Goal: Information Seeking & Learning: Check status

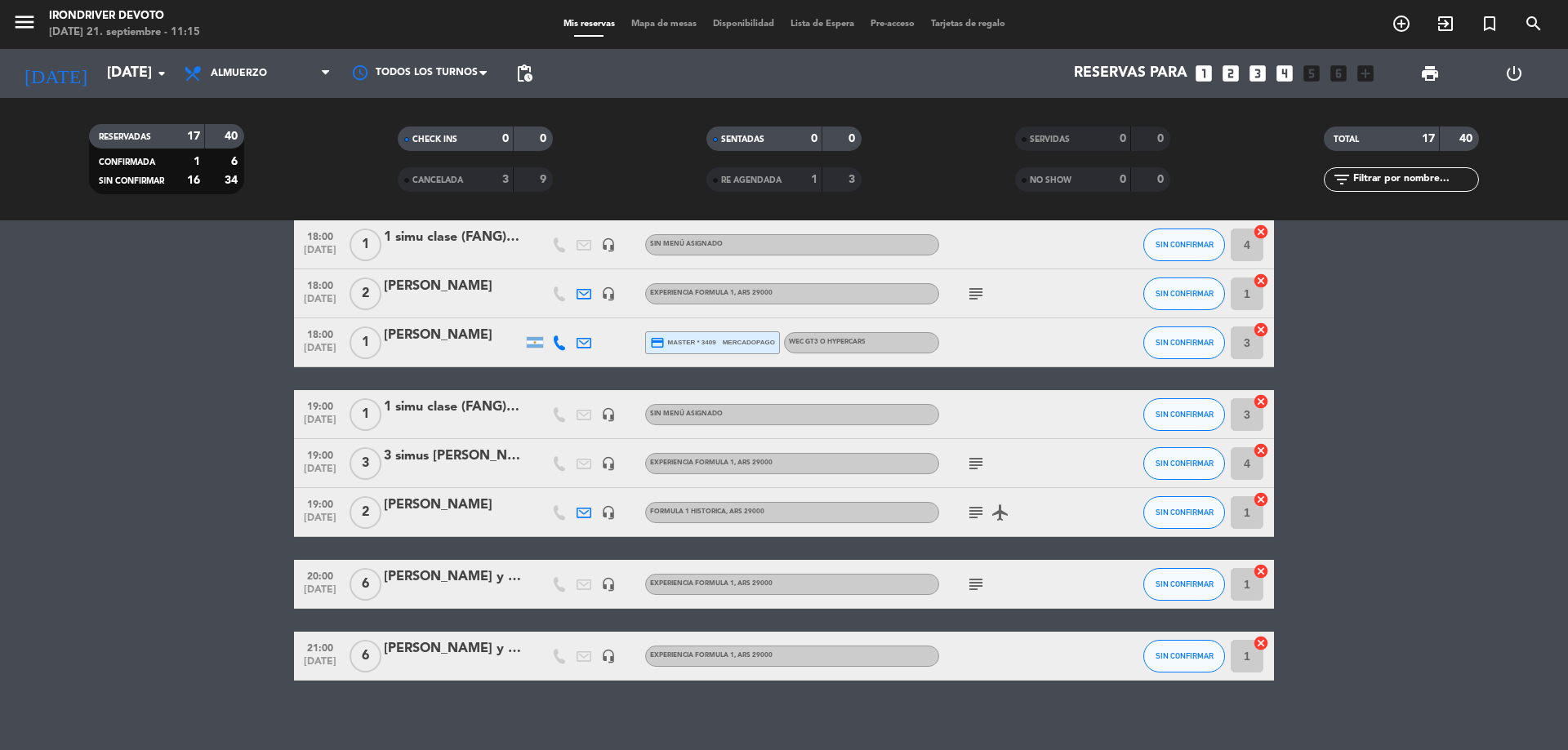
scroll to position [620, 0]
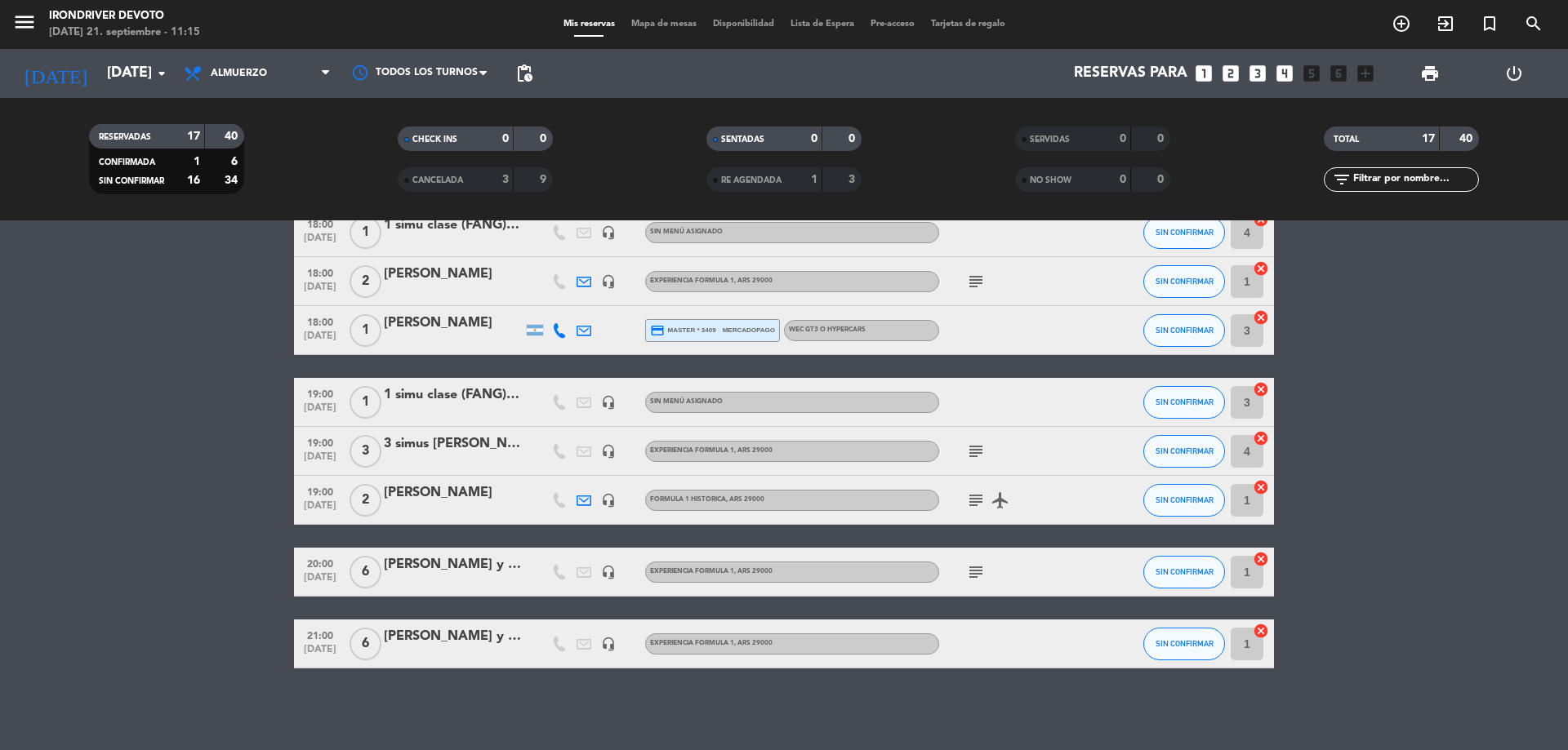
click at [975, 451] on icon "subject" at bounding box center [976, 451] width 20 height 20
click at [977, 495] on icon "subject" at bounding box center [976, 500] width 20 height 20
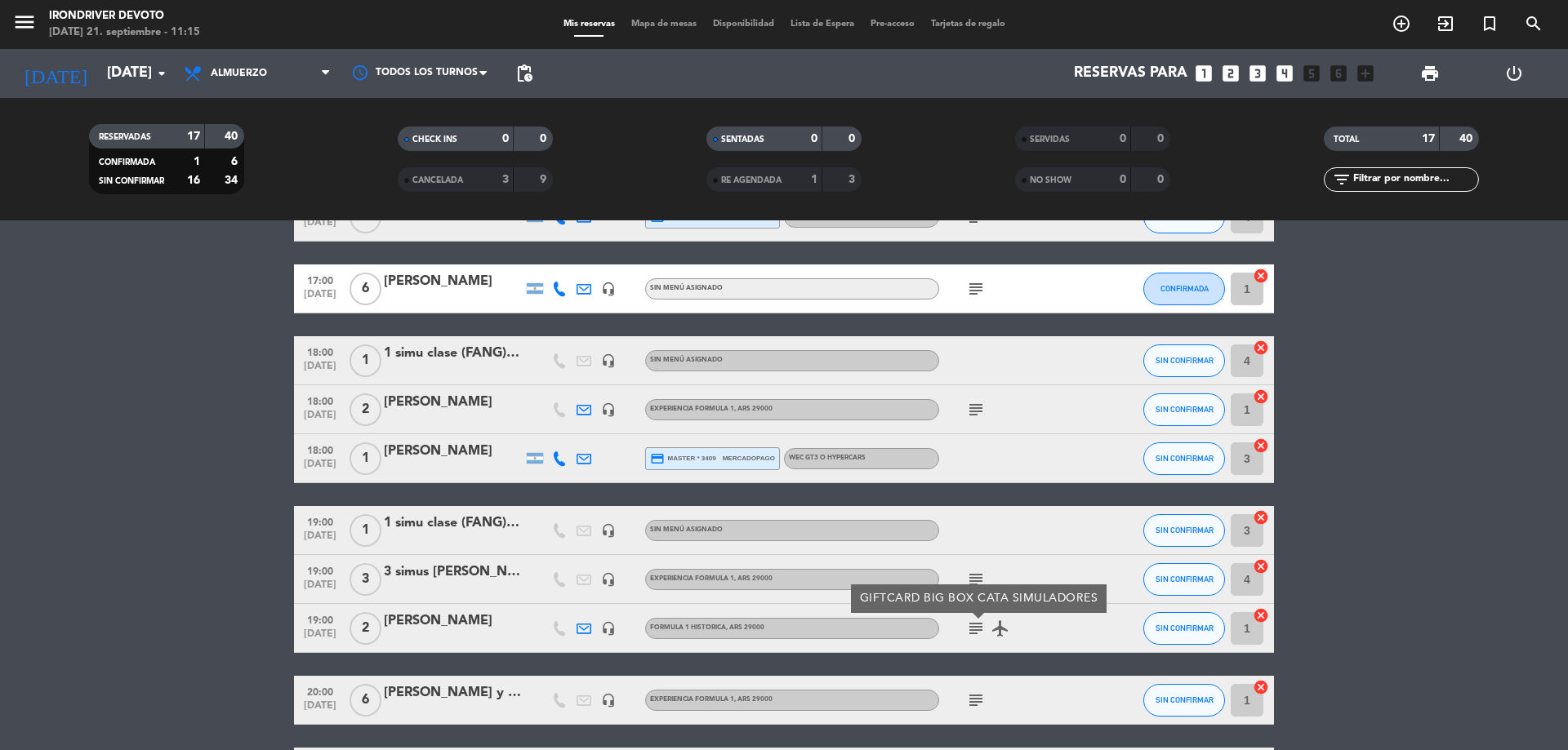
scroll to position [456, 0]
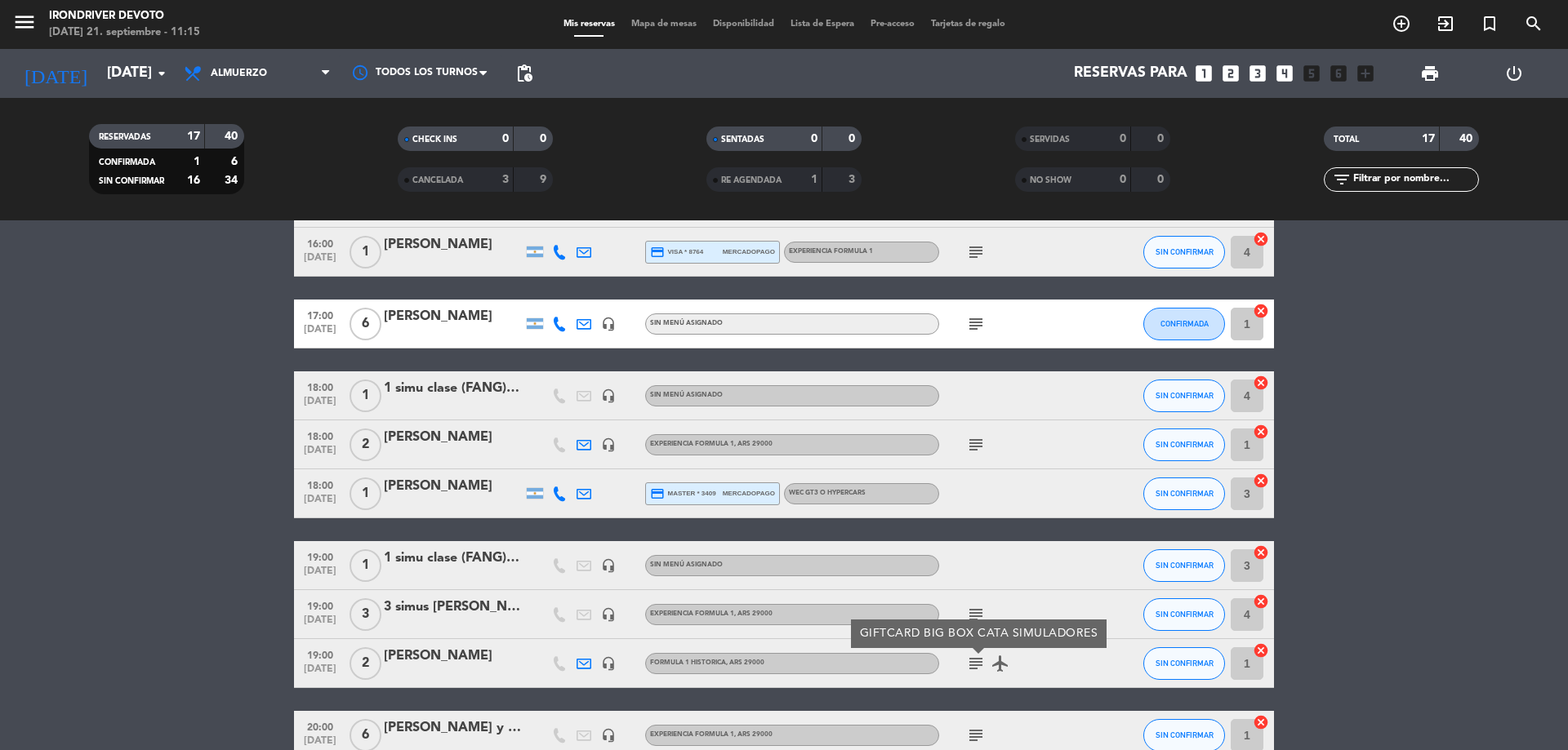
click at [976, 453] on icon "subject" at bounding box center [976, 444] width 20 height 20
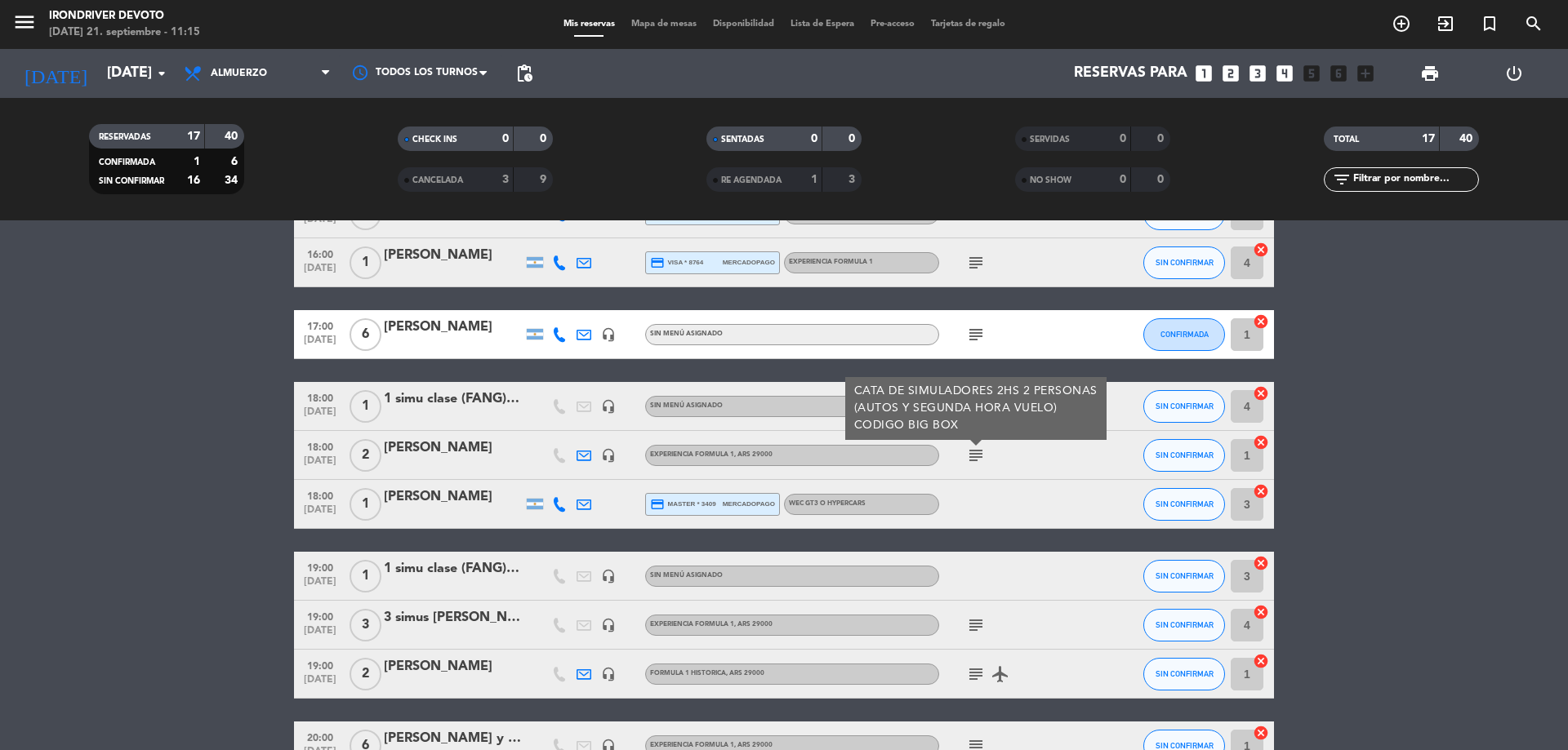
scroll to position [375, 0]
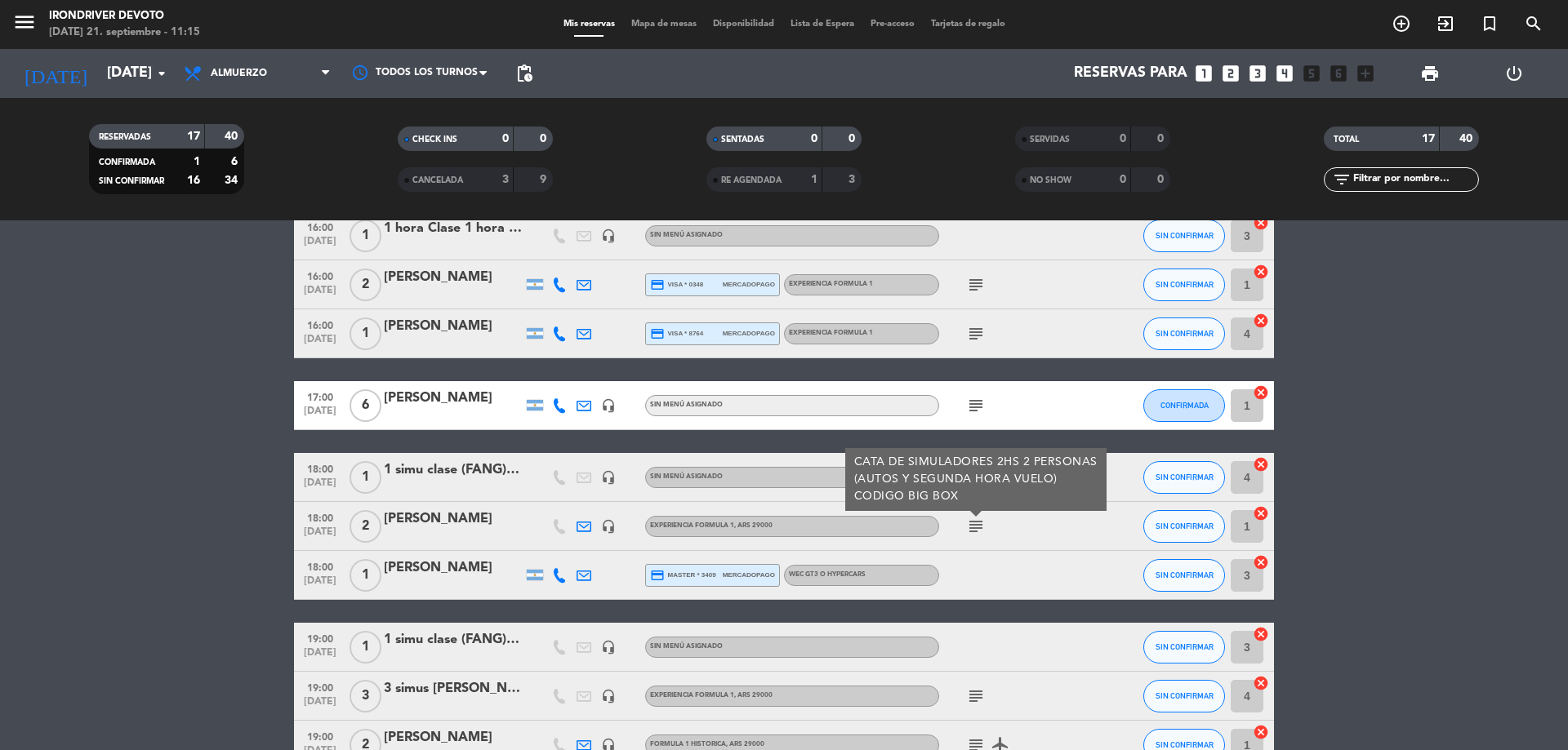
click at [975, 697] on icon "subject" at bounding box center [976, 696] width 20 height 20
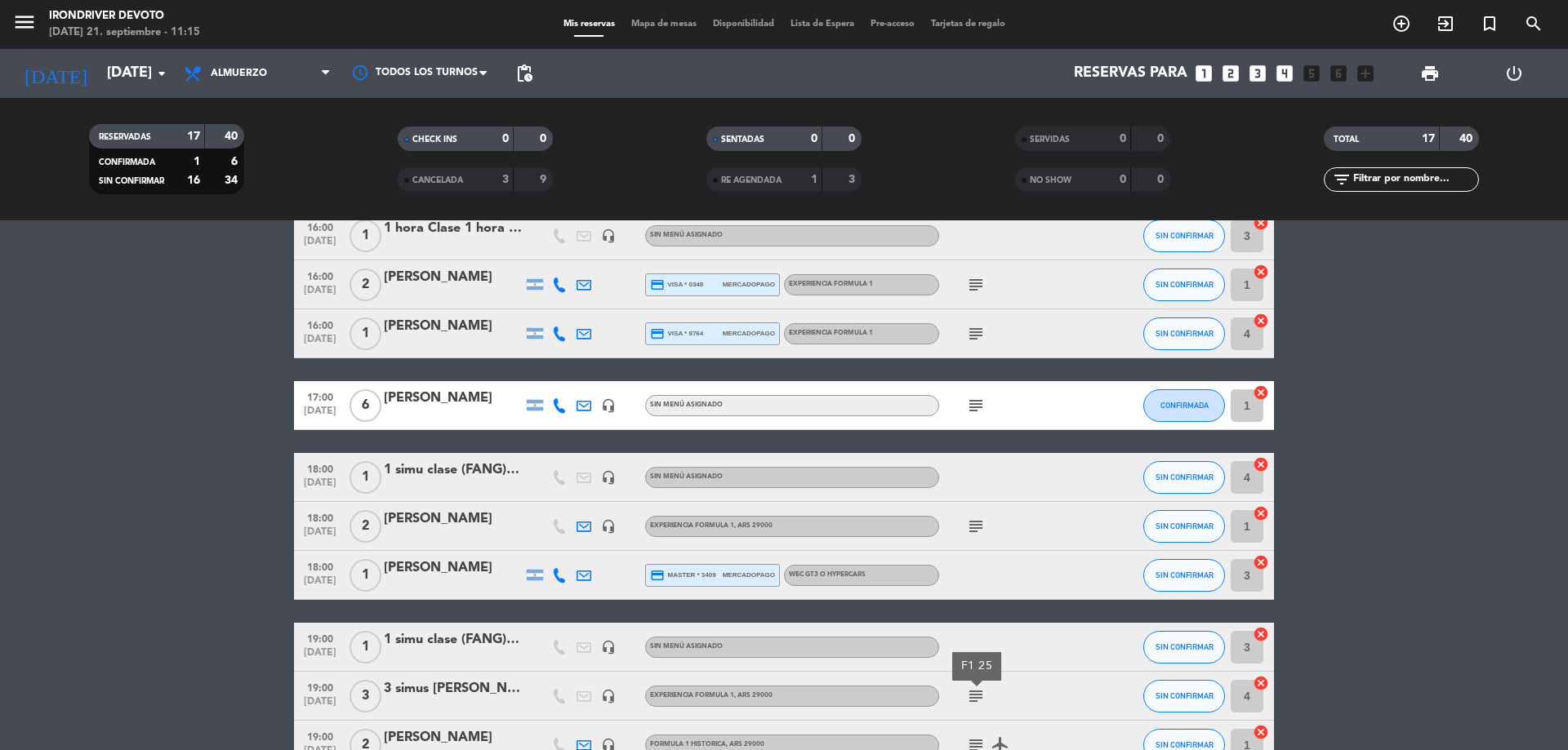
click at [980, 525] on icon "subject" at bounding box center [976, 526] width 20 height 20
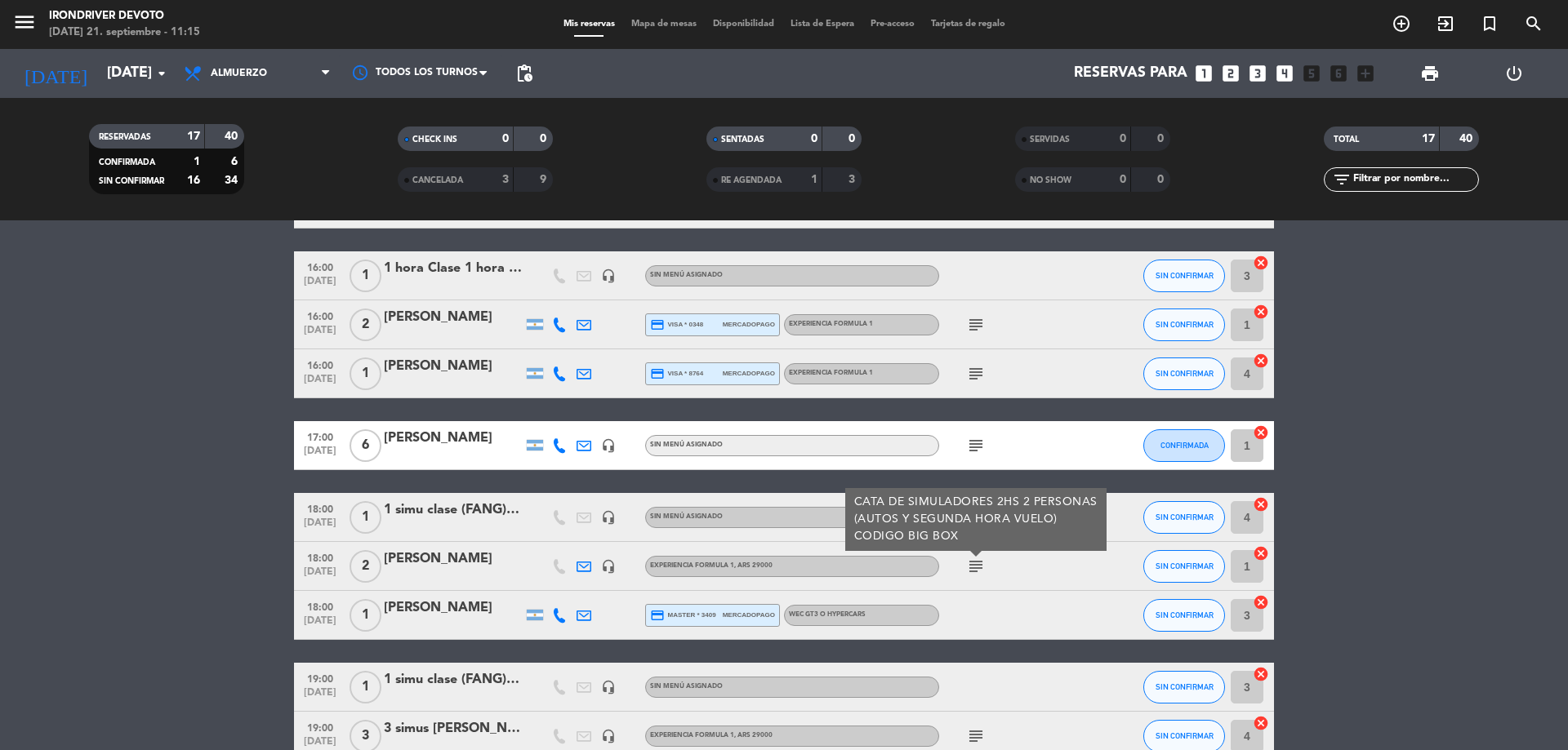
scroll to position [211, 0]
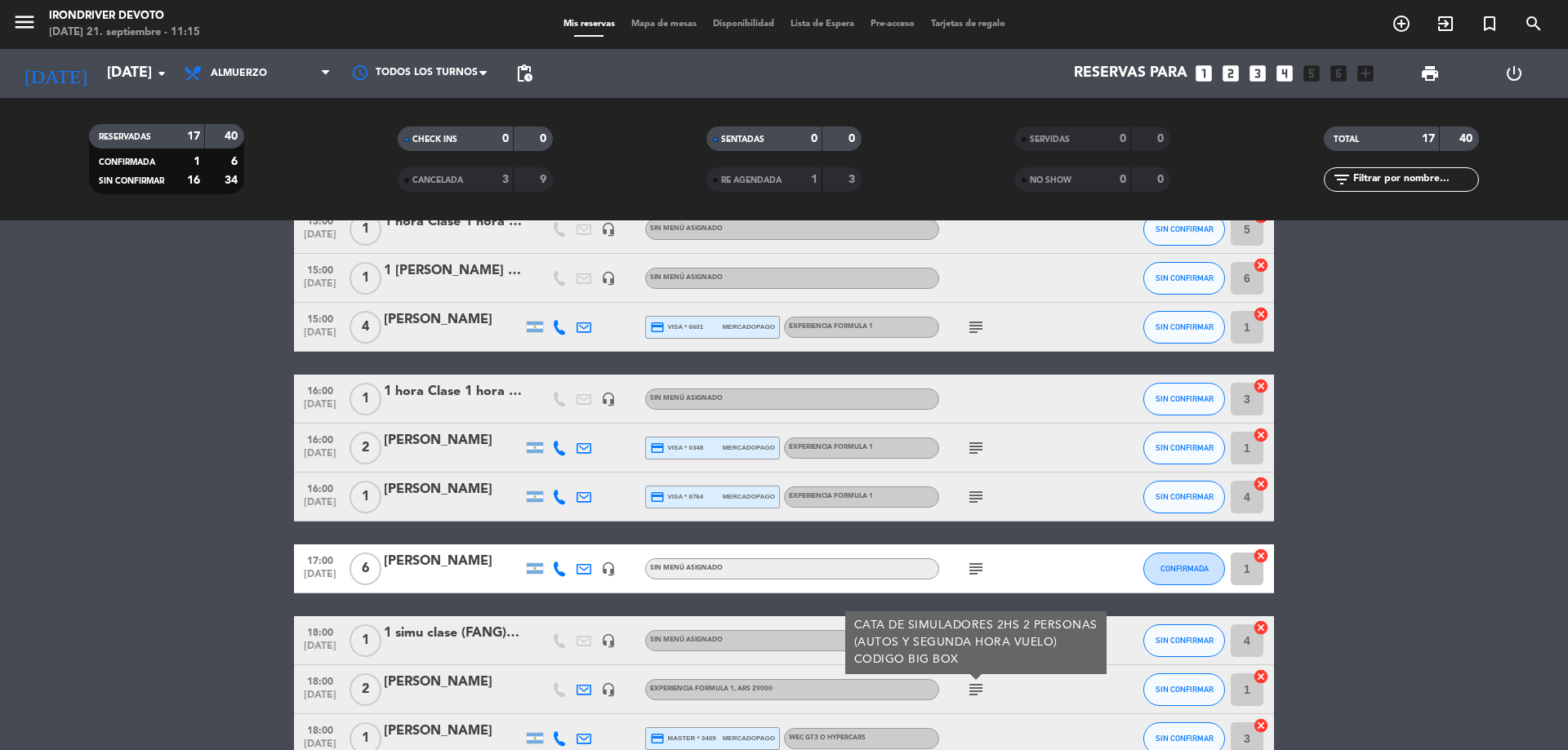
click at [980, 565] on icon "subject" at bounding box center [976, 569] width 20 height 20
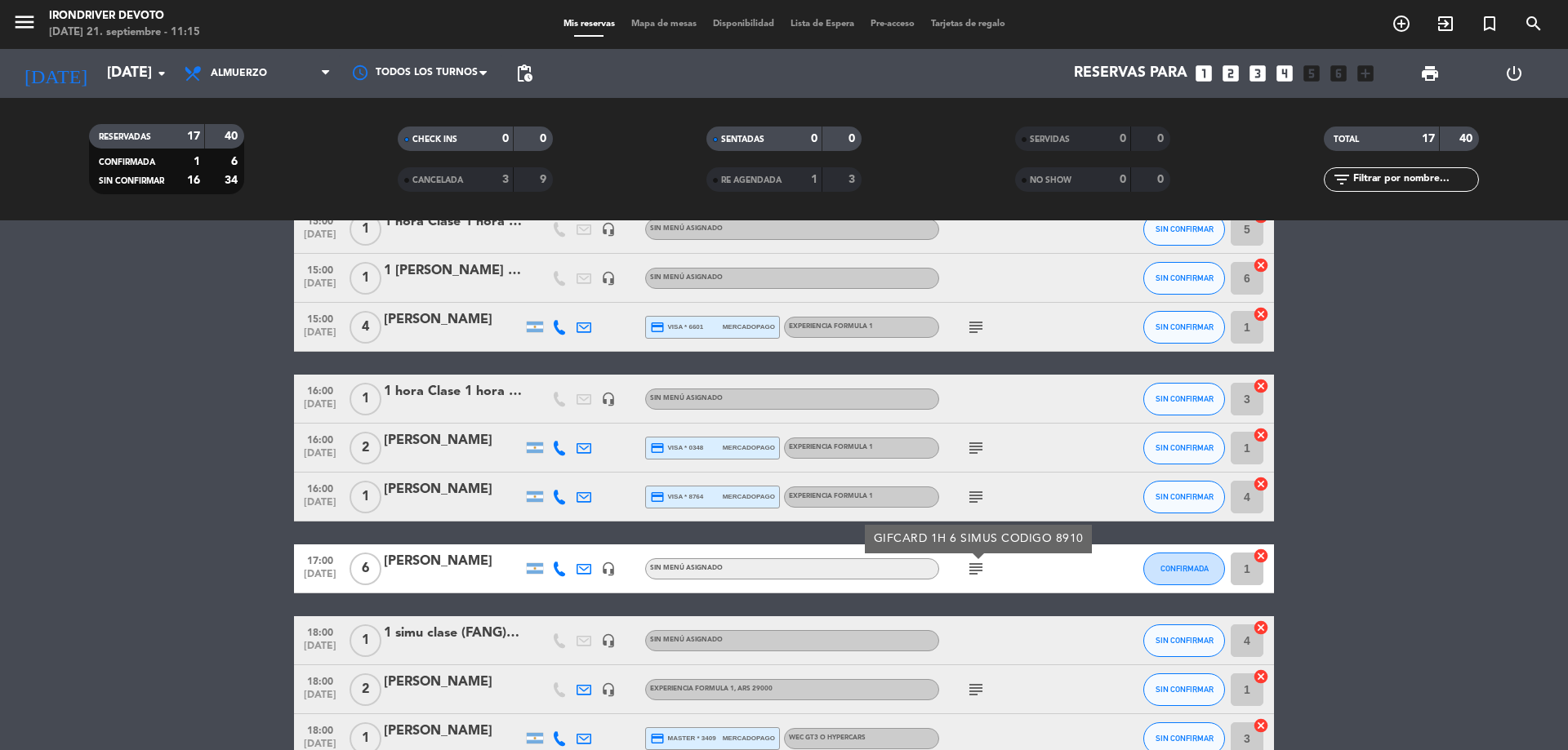
click at [980, 496] on icon "subject" at bounding box center [976, 497] width 20 height 20
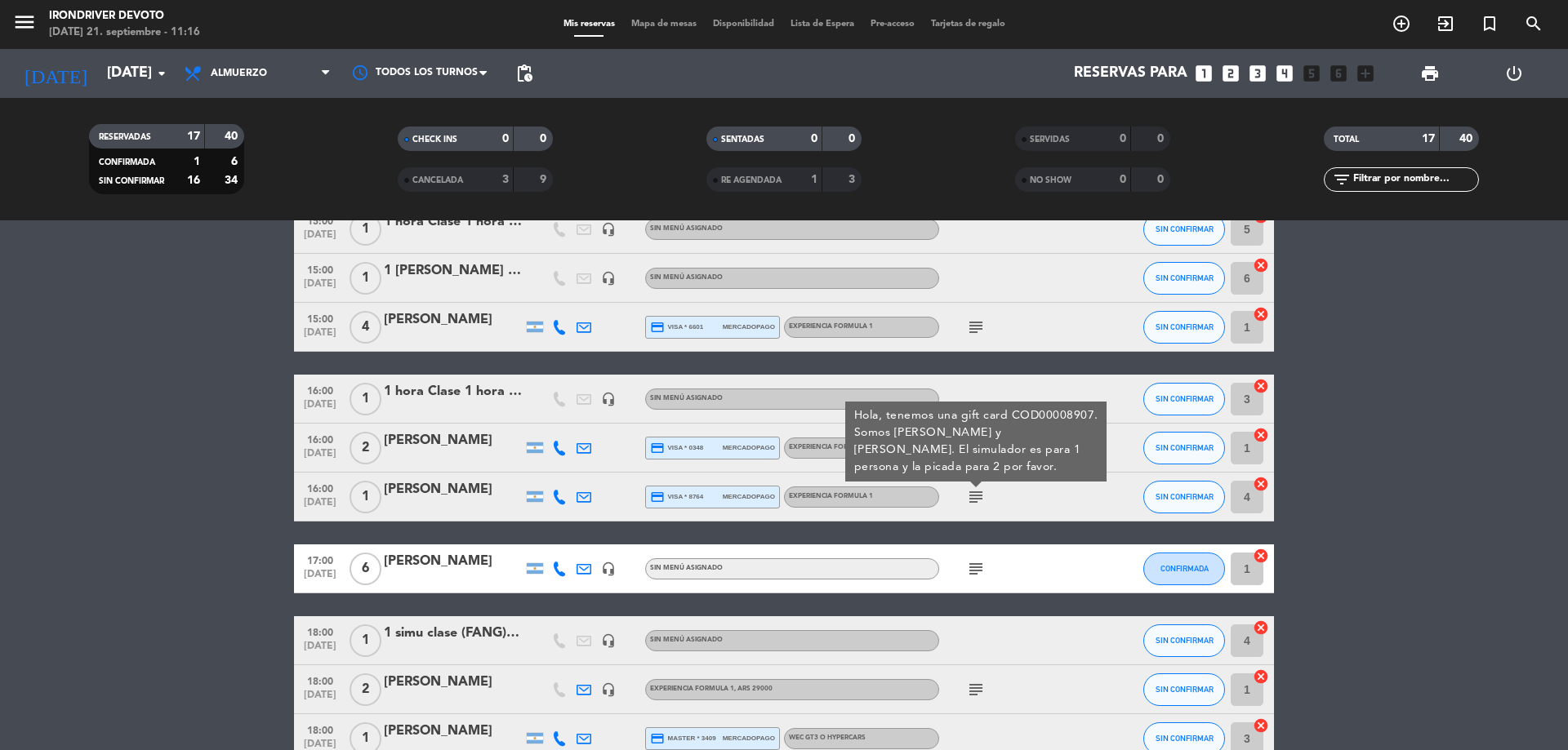
click at [1039, 495] on div "subject Hola, tenemos una gift card COD00008907. Somos [PERSON_NAME] y [PERSON_…" at bounding box center [1012, 497] width 147 height 49
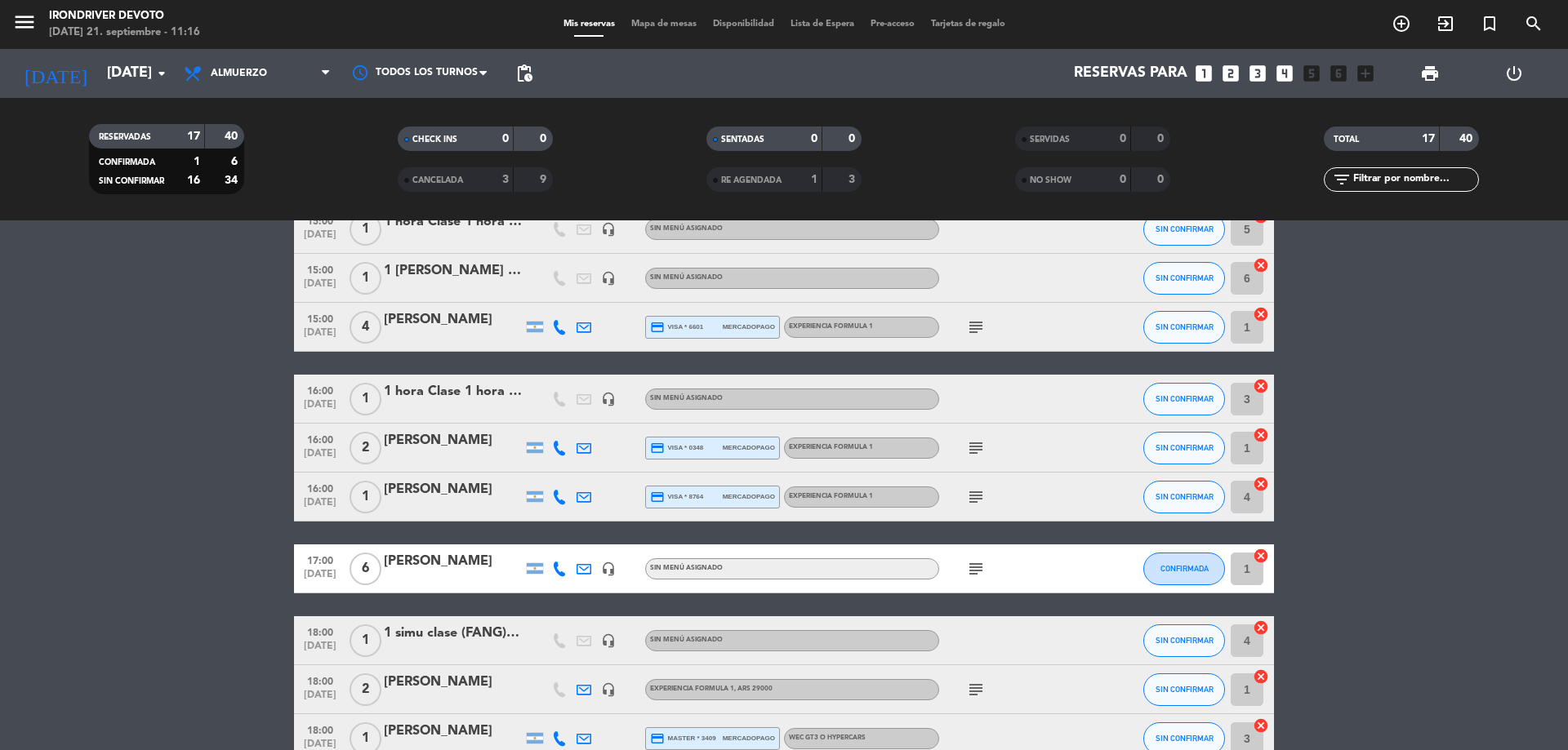
click at [975, 443] on icon "subject" at bounding box center [976, 448] width 20 height 20
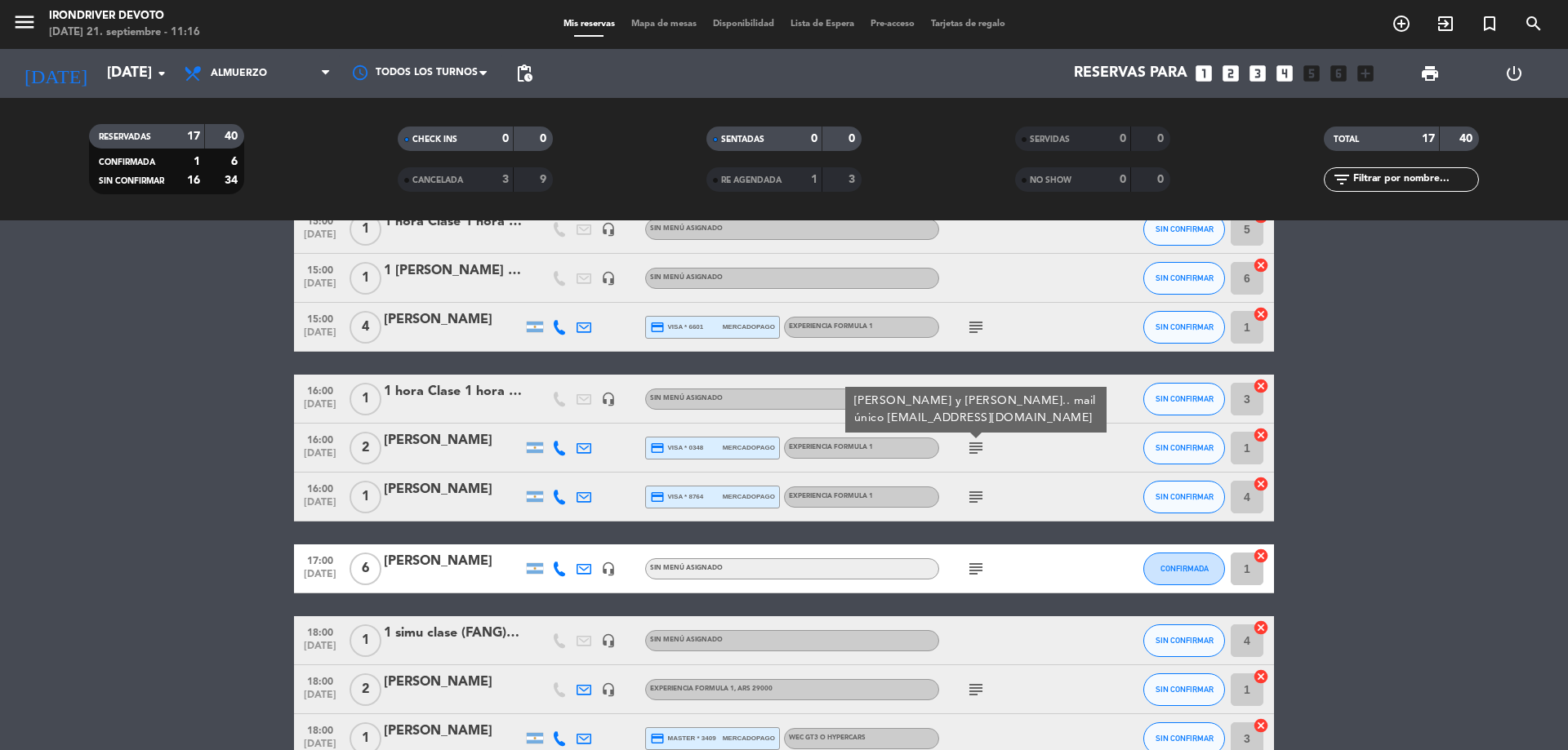
click at [1026, 460] on div "subject [PERSON_NAME] y [PERSON_NAME].. mail único [EMAIL_ADDRESS][DOMAIN_NAME]" at bounding box center [1012, 448] width 147 height 49
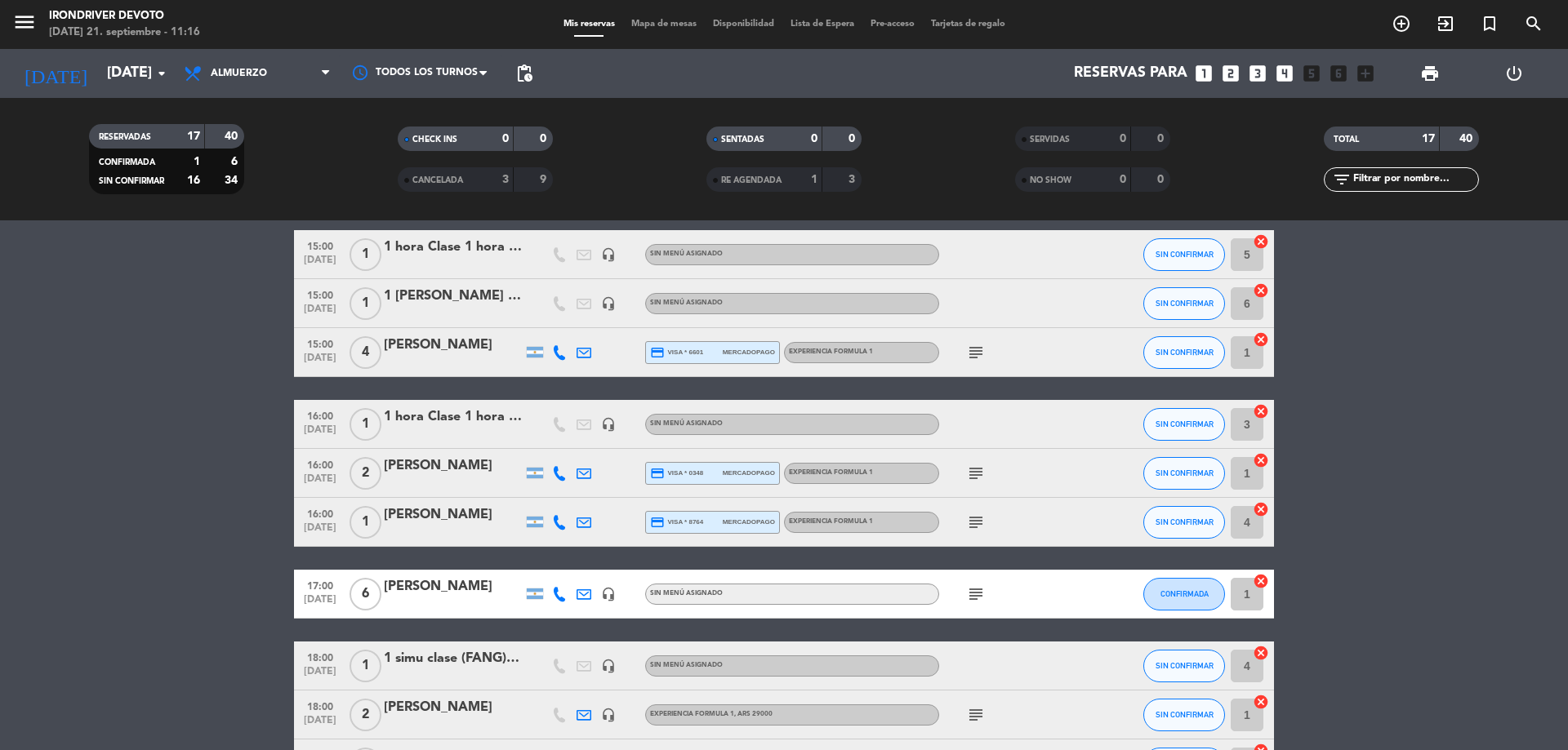
scroll to position [49, 0]
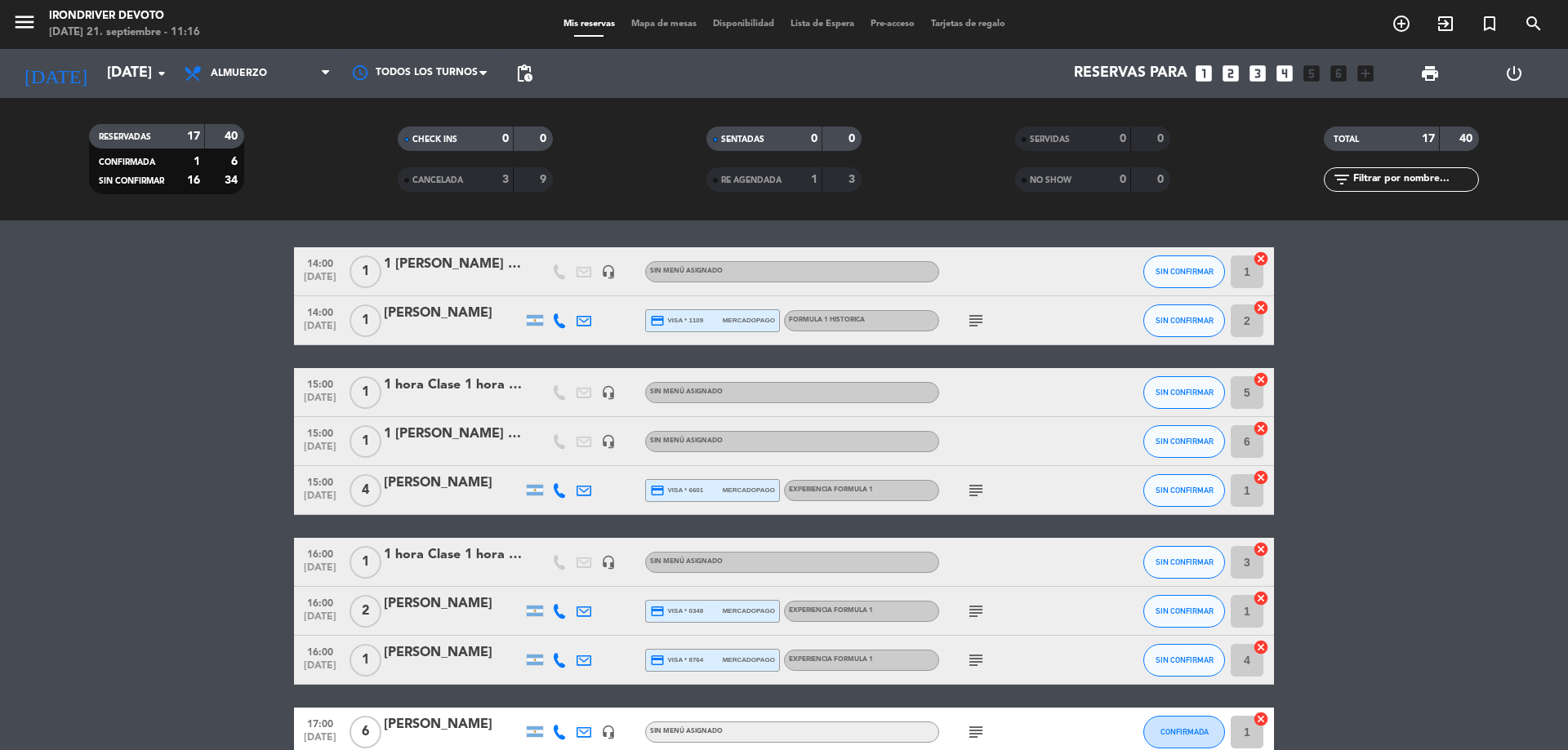
click at [977, 491] on icon "subject" at bounding box center [976, 490] width 20 height 20
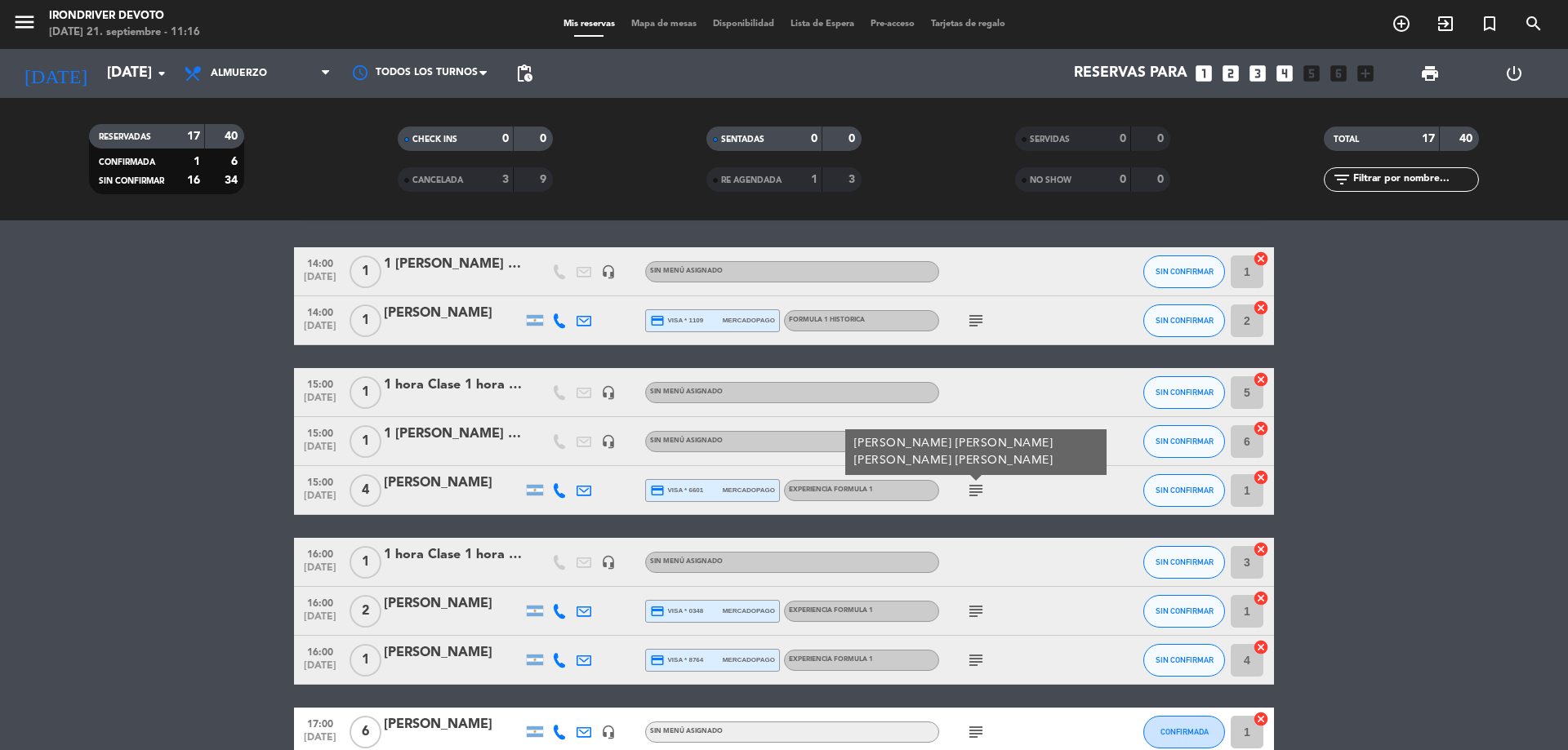
click at [980, 322] on icon "subject" at bounding box center [976, 321] width 20 height 20
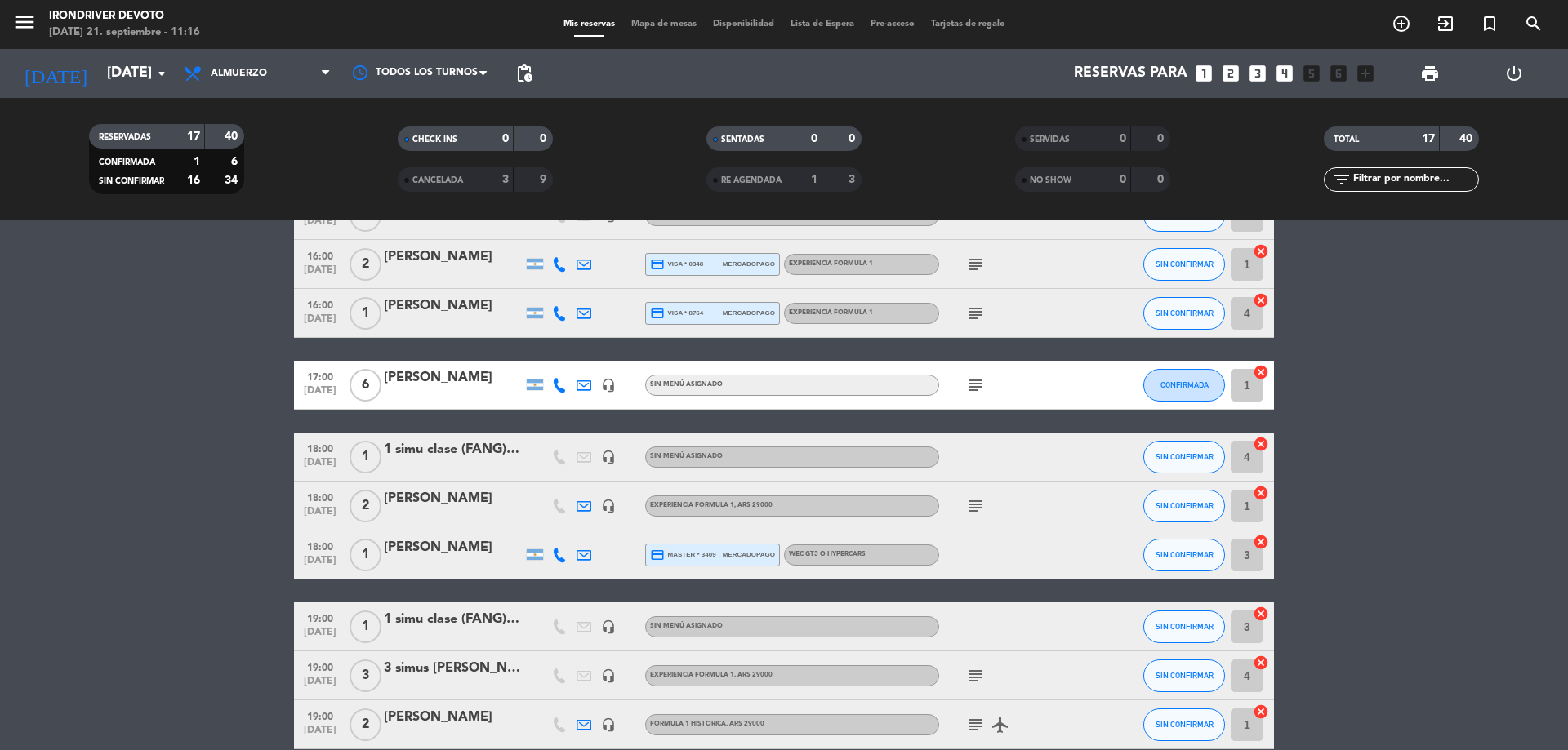
scroll to position [620, 0]
